Goal: Task Accomplishment & Management: Use online tool/utility

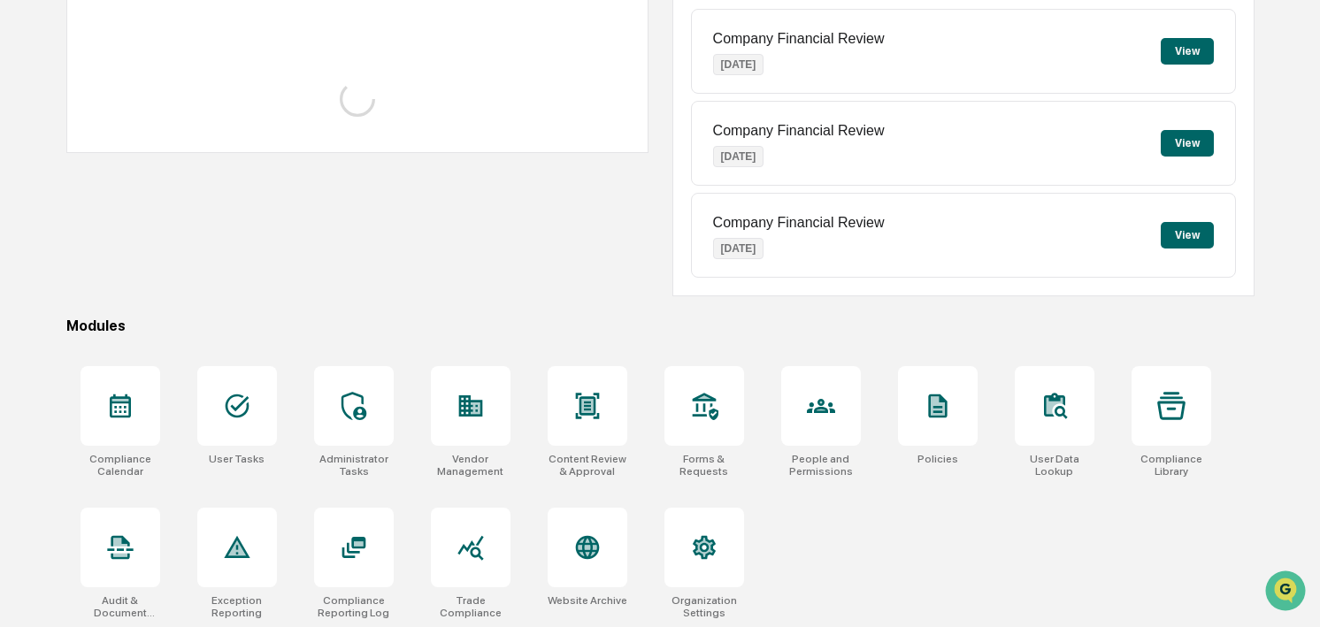
scroll to position [230, 0]
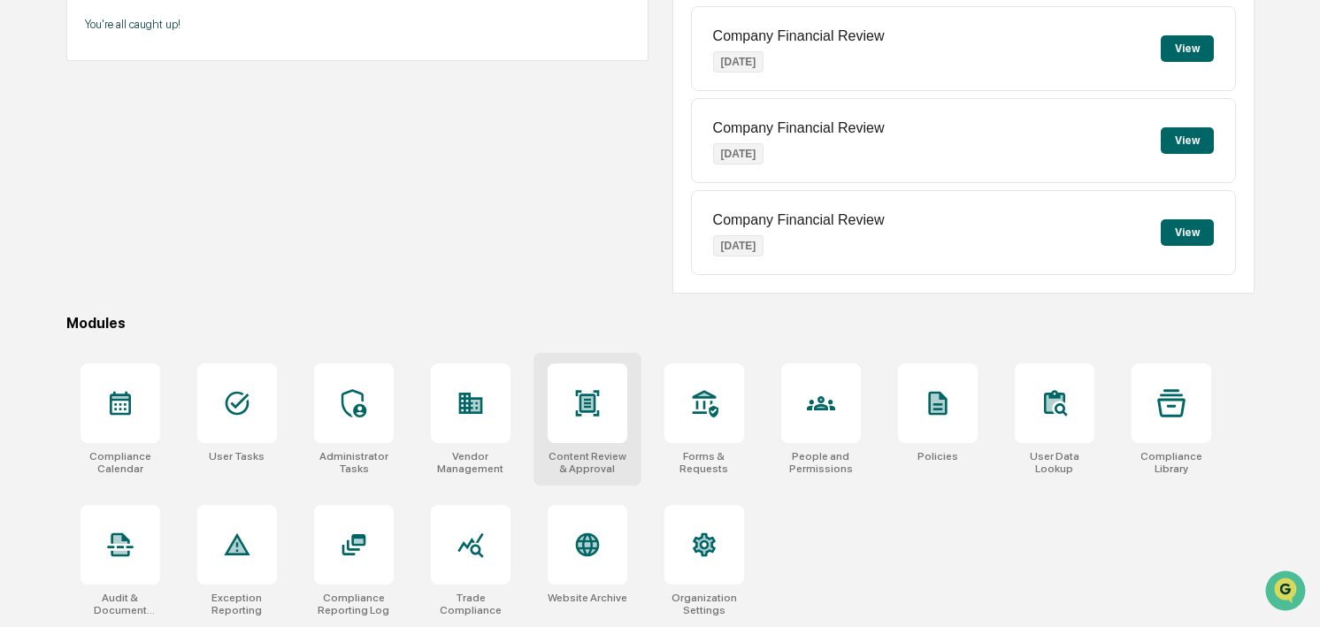
click at [596, 396] on icon at bounding box center [587, 403] width 28 height 28
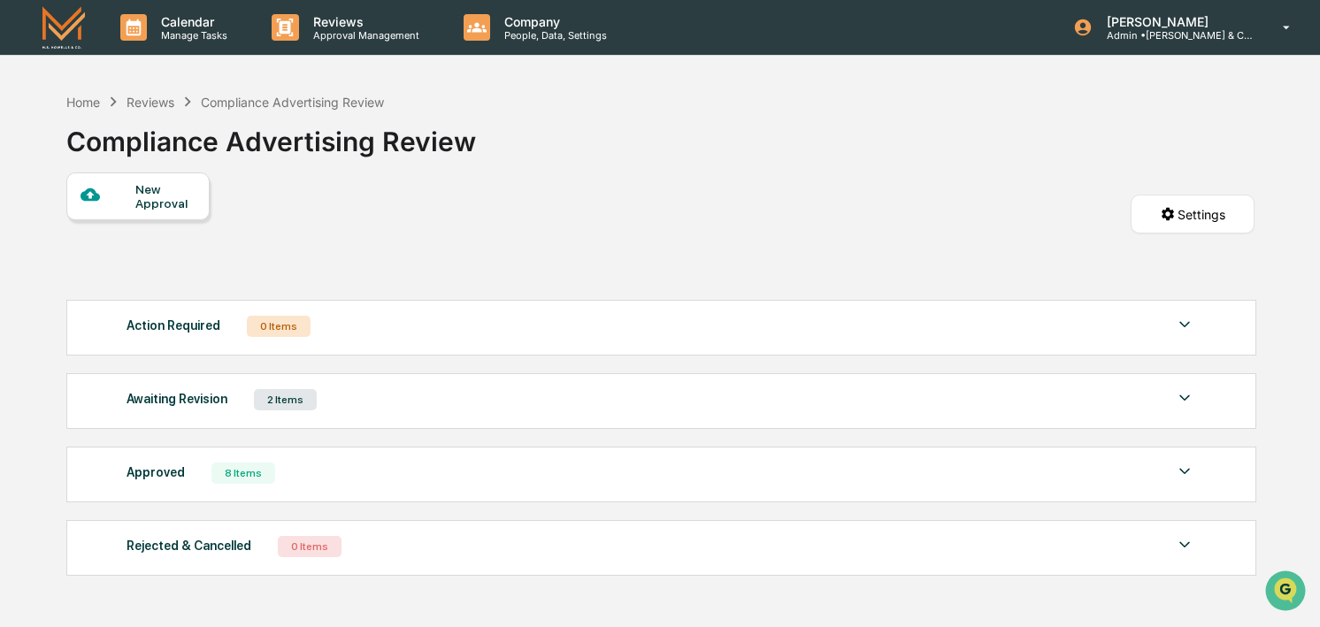
click at [1184, 474] on img at bounding box center [1184, 471] width 21 height 21
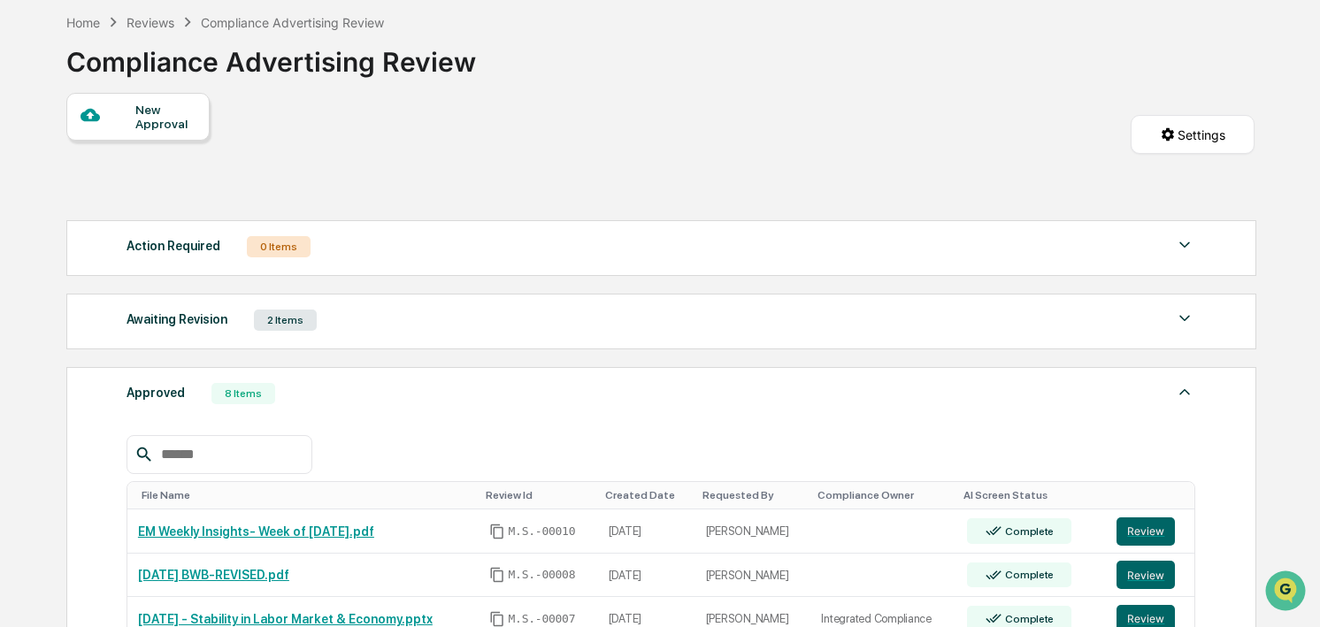
scroll to position [76, 0]
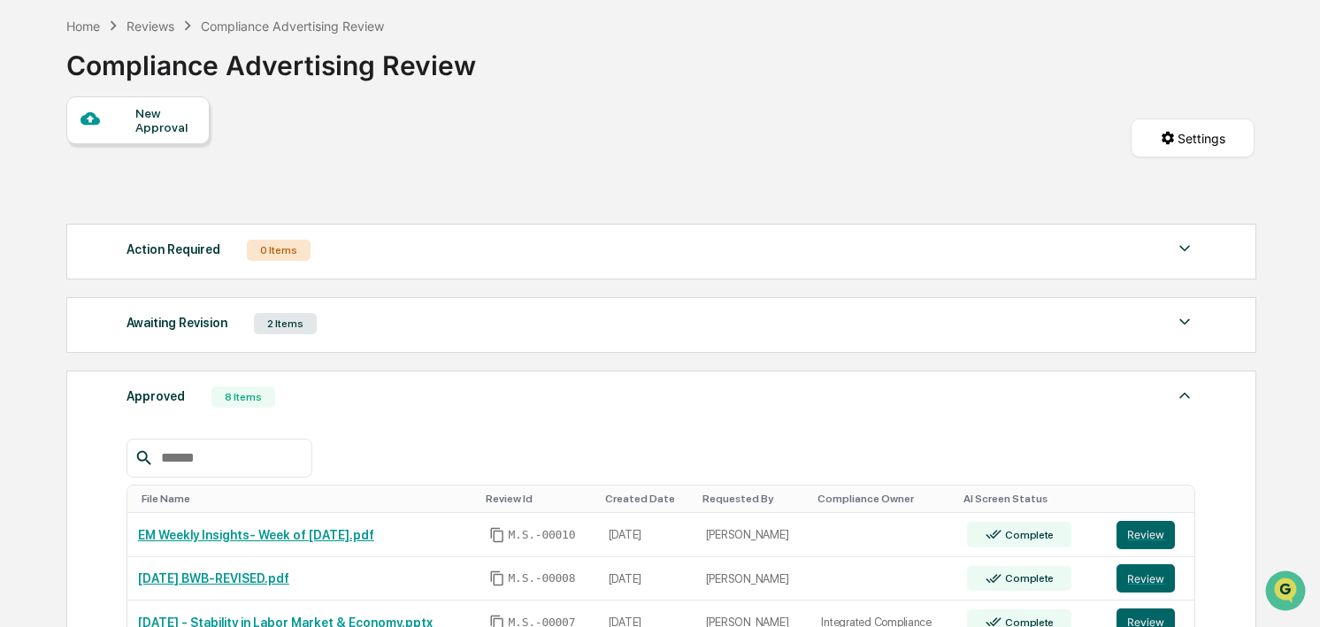
click at [203, 333] on div "Awaiting Revision" at bounding box center [176, 322] width 101 height 23
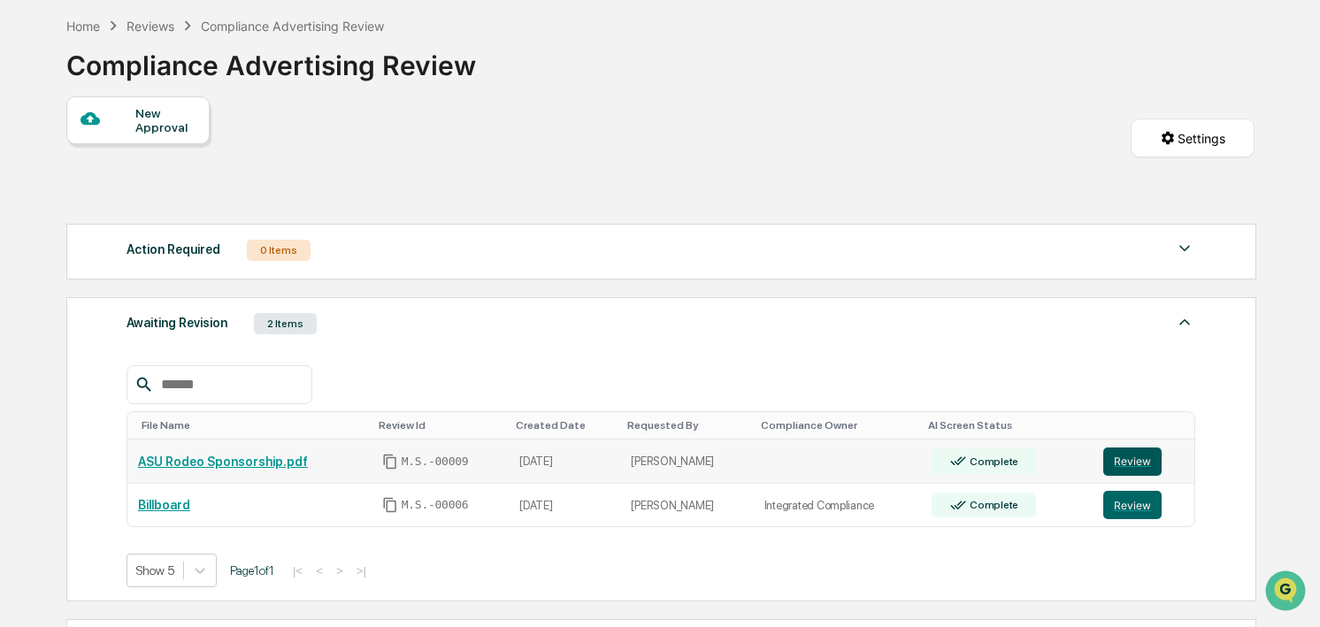
click at [1120, 452] on button "Review" at bounding box center [1132, 462] width 58 height 28
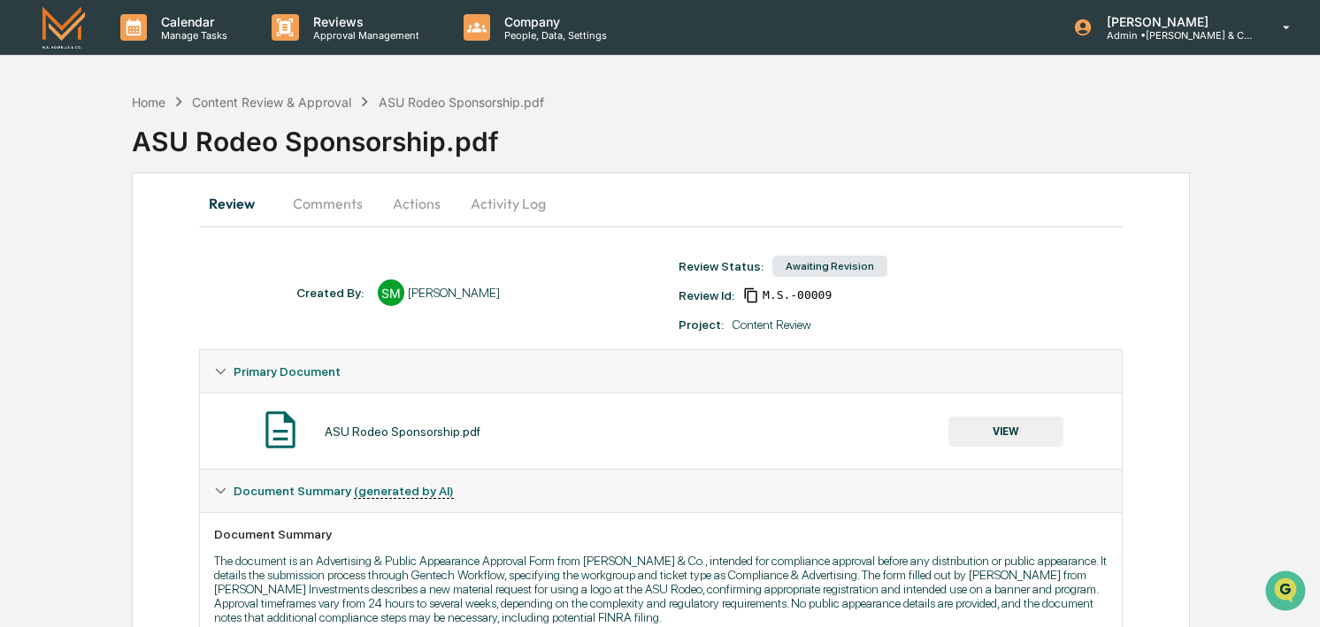
click at [501, 205] on button "Activity Log" at bounding box center [507, 203] width 103 height 42
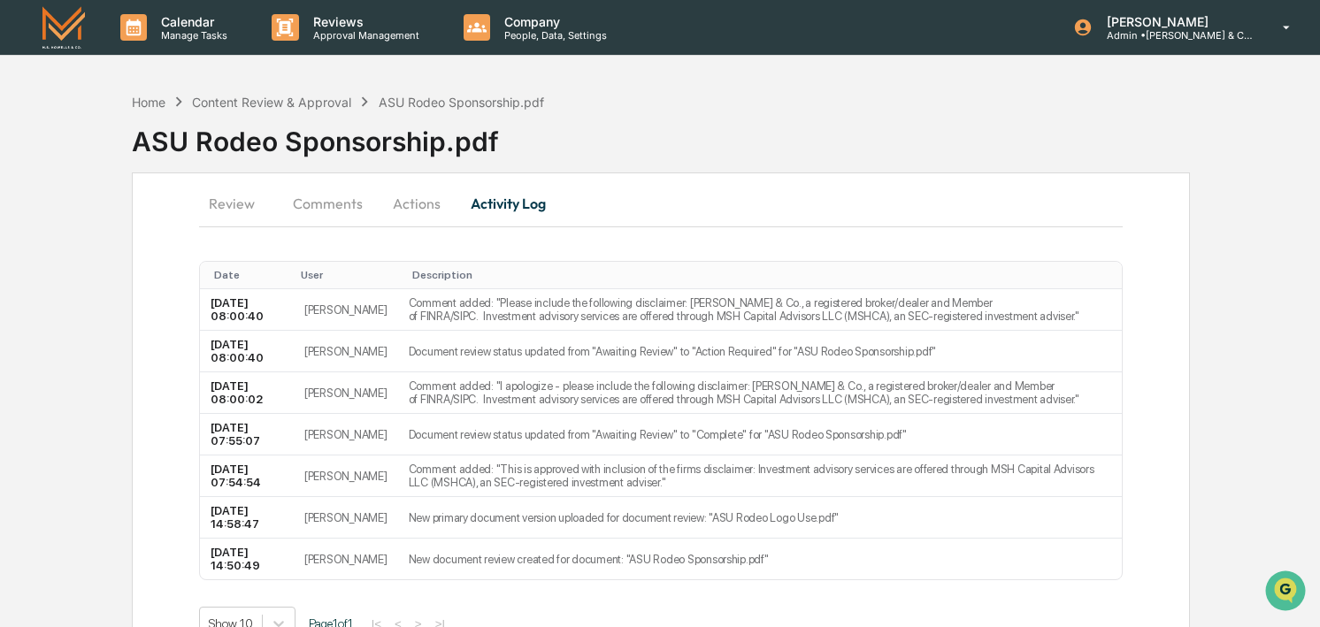
click at [230, 201] on button "Review" at bounding box center [239, 203] width 80 height 42
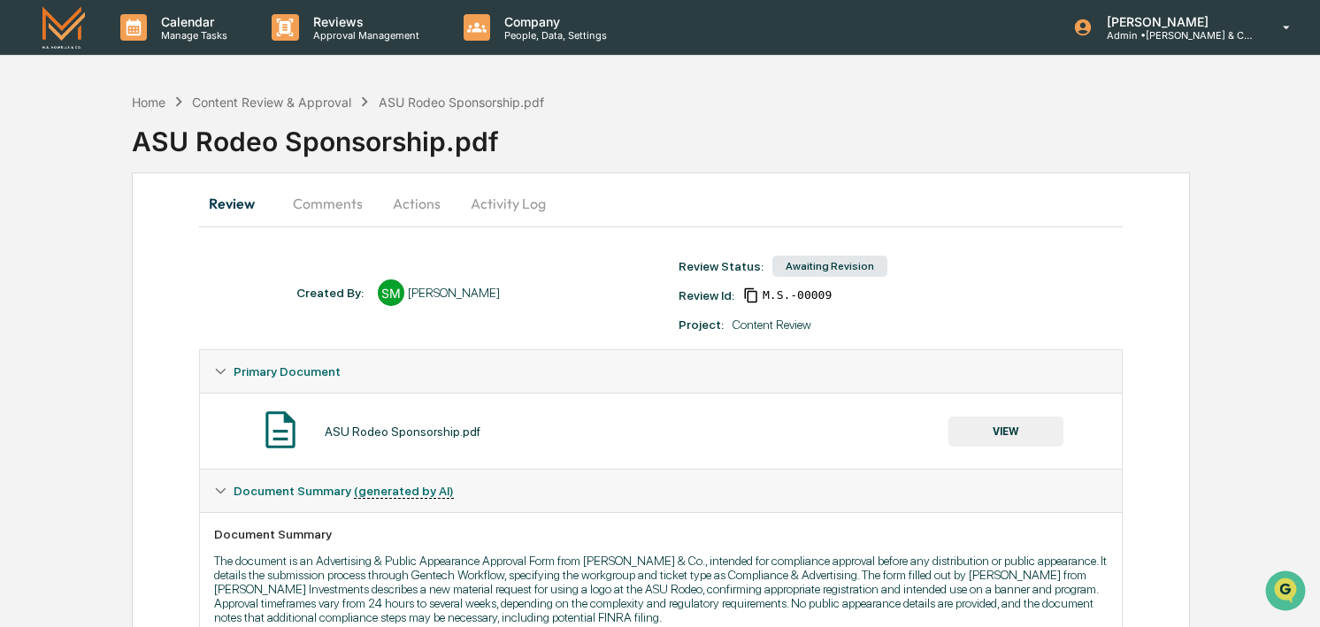
click at [1004, 425] on button "VIEW" at bounding box center [1005, 432] width 115 height 30
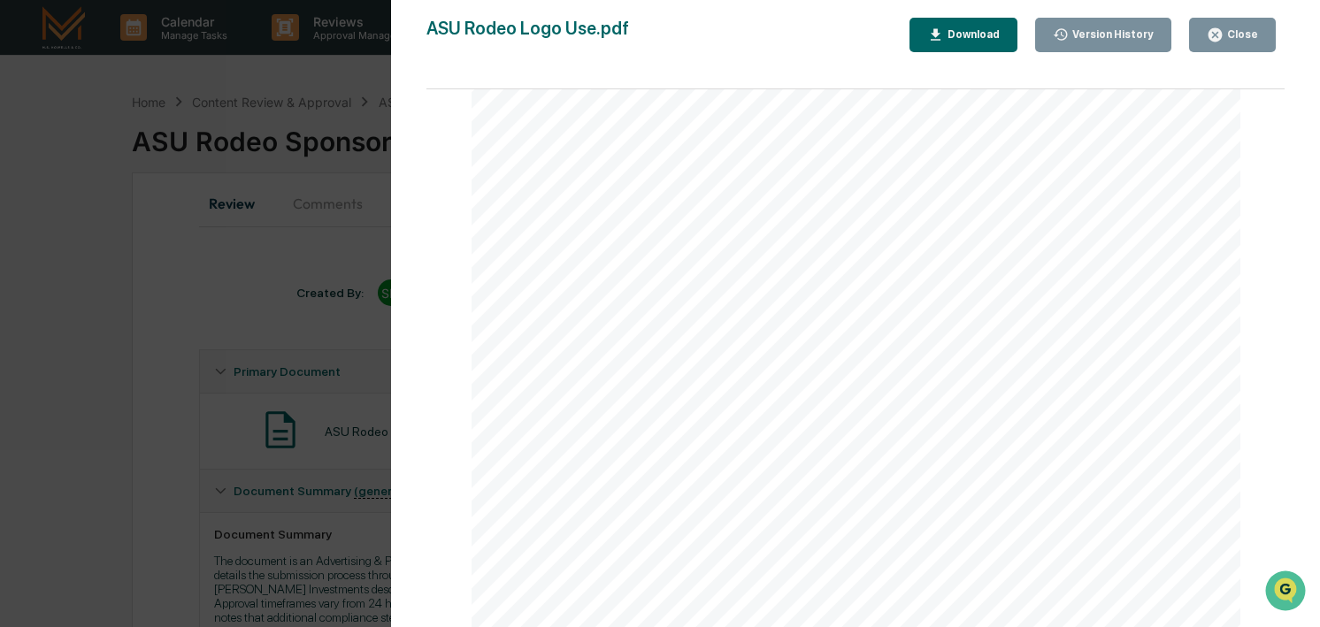
scroll to position [498, 0]
click at [1230, 37] on div "Close" at bounding box center [1240, 34] width 34 height 12
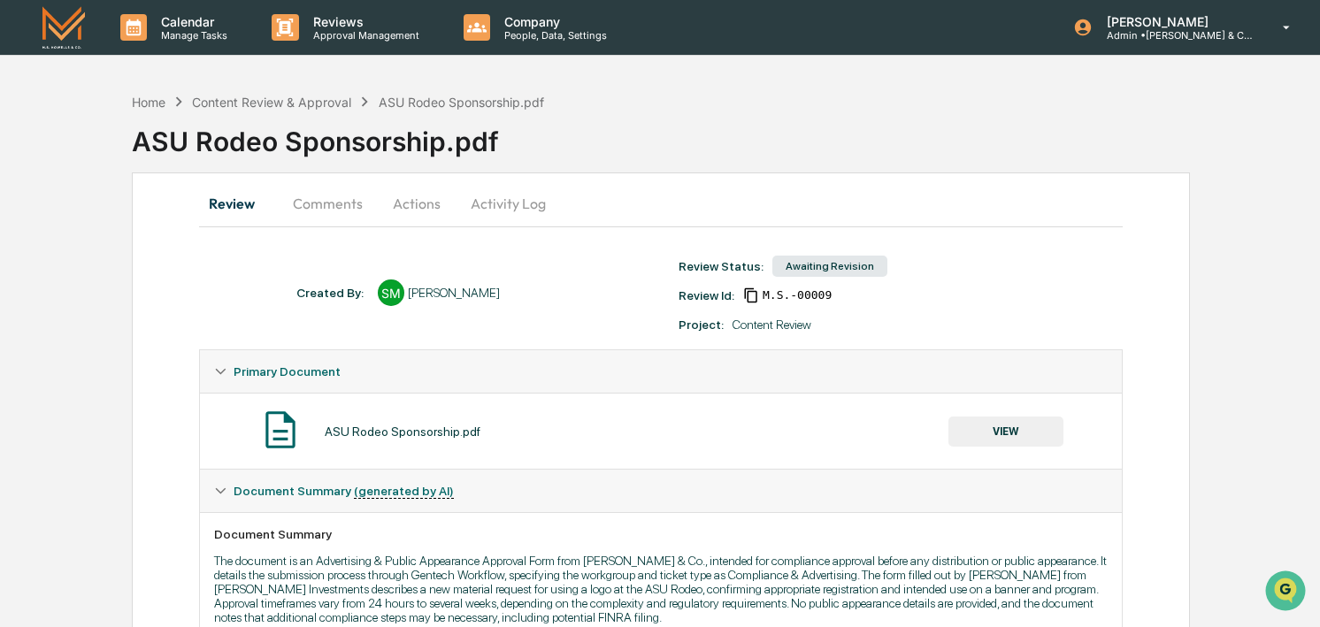
click at [698, 205] on div "Review Comments Actions Activity Log" at bounding box center [660, 203] width 923 height 42
click at [670, 168] on div "Home Content Review & Approval ASU Rodeo Sponsorship.pdf ASU Rodeo Sponsorship.…" at bounding box center [726, 128] width 1188 height 88
